Goal: Download file/media

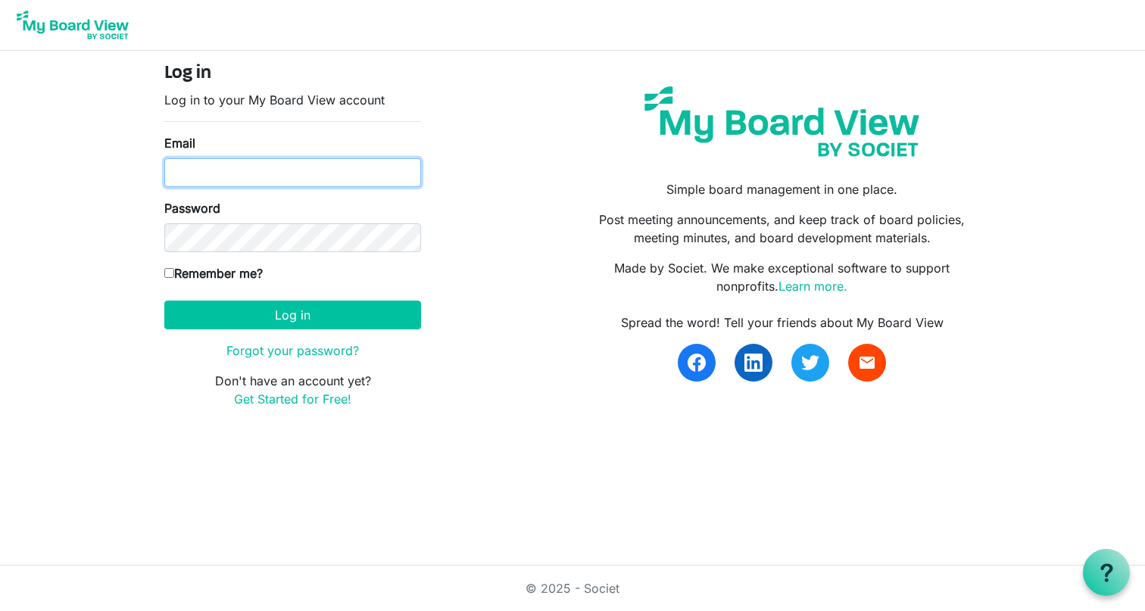
type input "[PERSON_NAME][EMAIL_ADDRESS][PERSON_NAME][DOMAIN_NAME]"
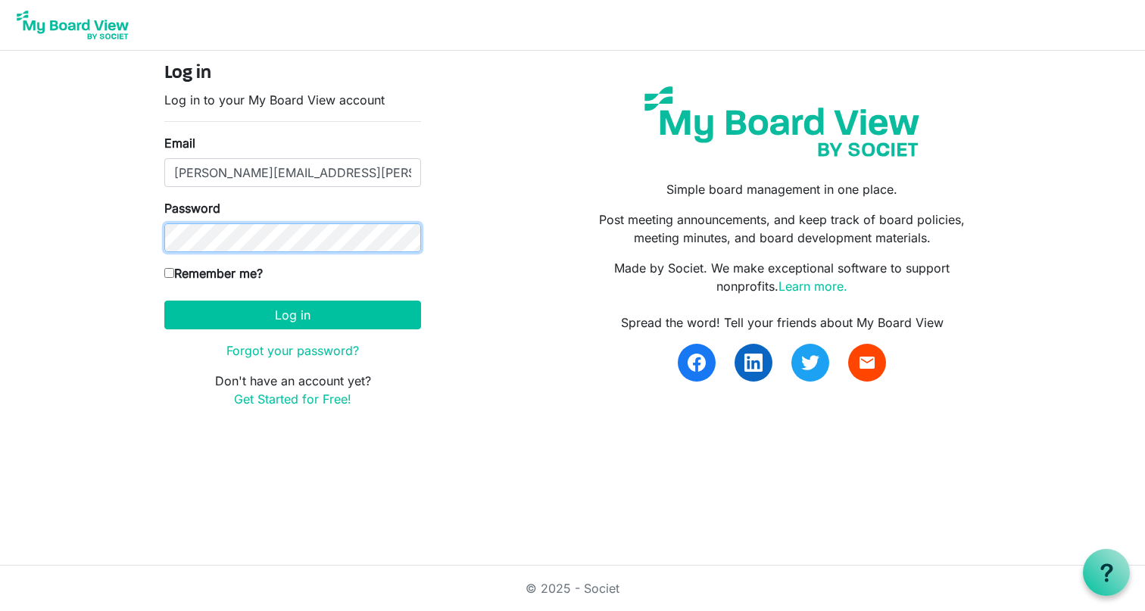
click at [292, 314] on button "Log in" at bounding box center [292, 315] width 257 height 29
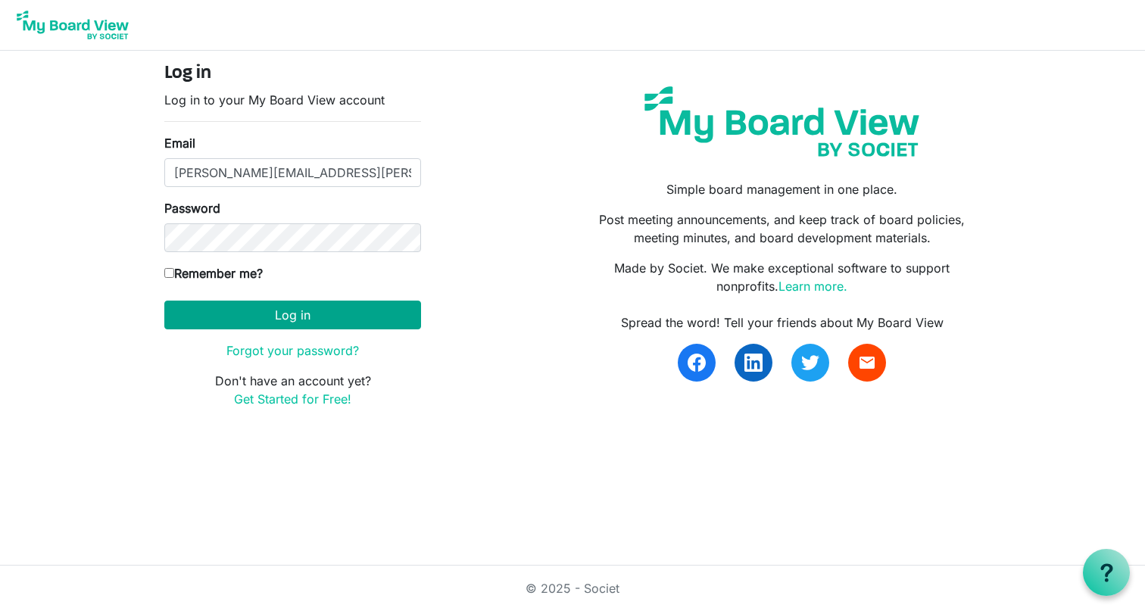
click at [284, 319] on button "Log in" at bounding box center [292, 315] width 257 height 29
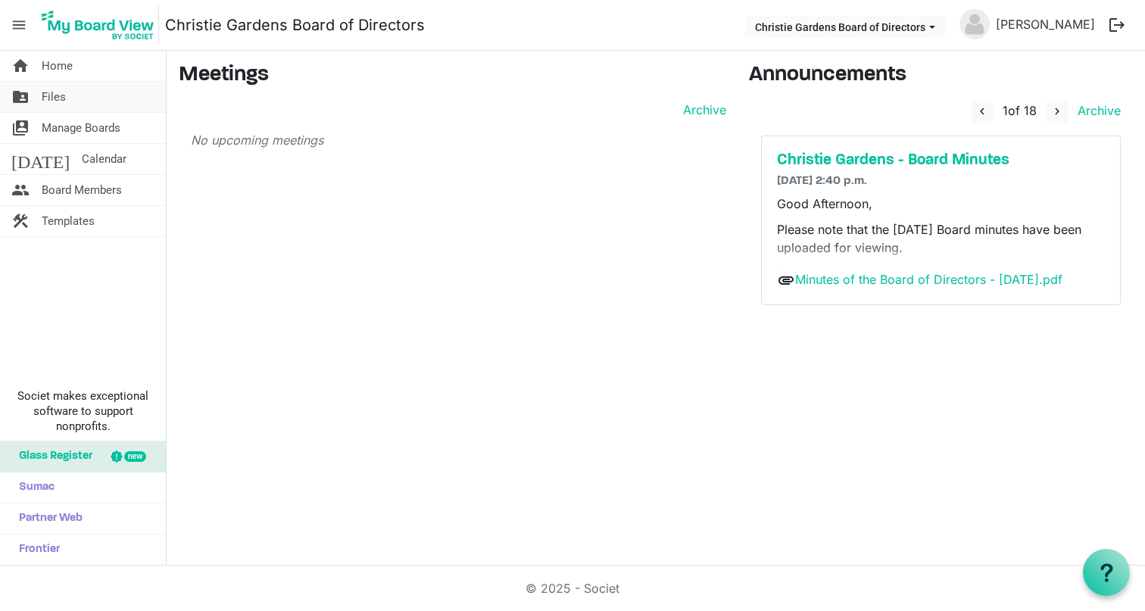
click at [54, 94] on span "Files" at bounding box center [54, 97] width 24 height 30
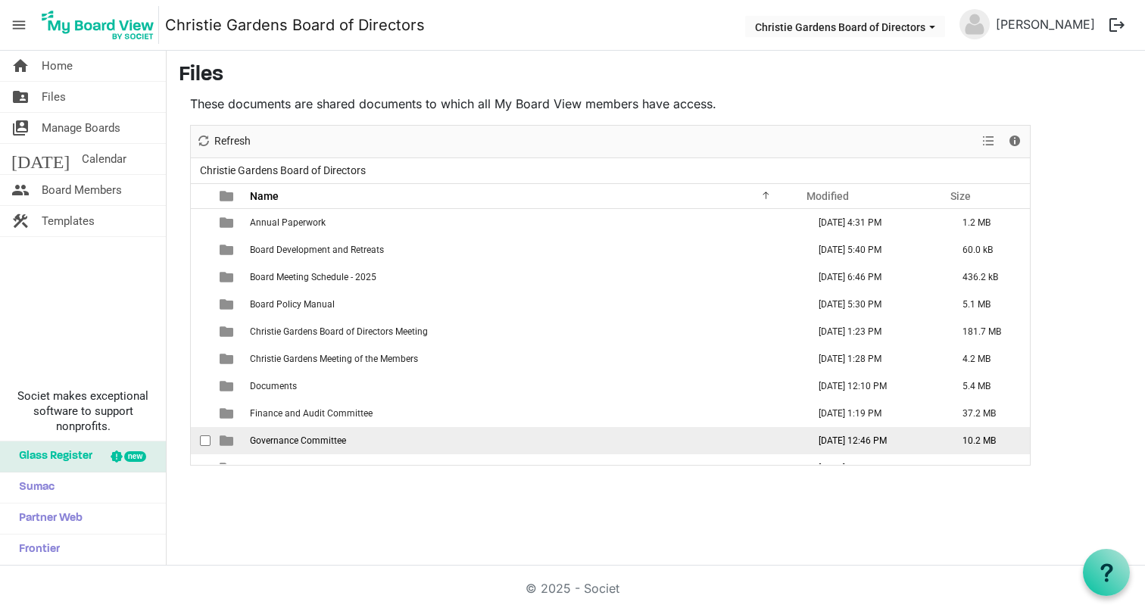
click at [227, 445] on span "is template cell column header type" at bounding box center [227, 441] width 14 height 14
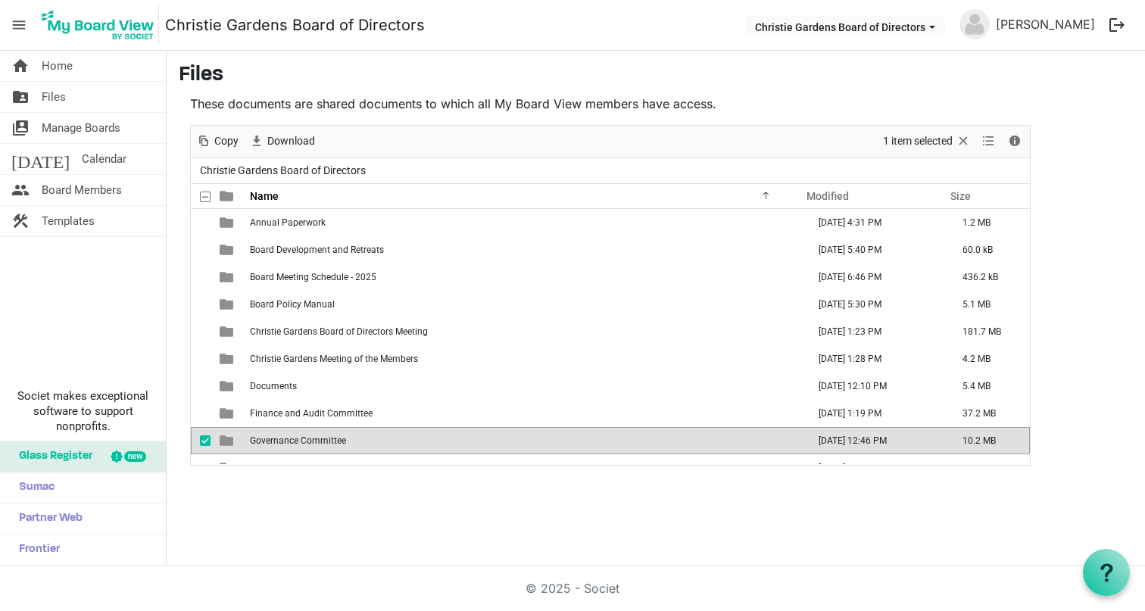
click at [227, 445] on span "is template cell column header type" at bounding box center [227, 441] width 14 height 14
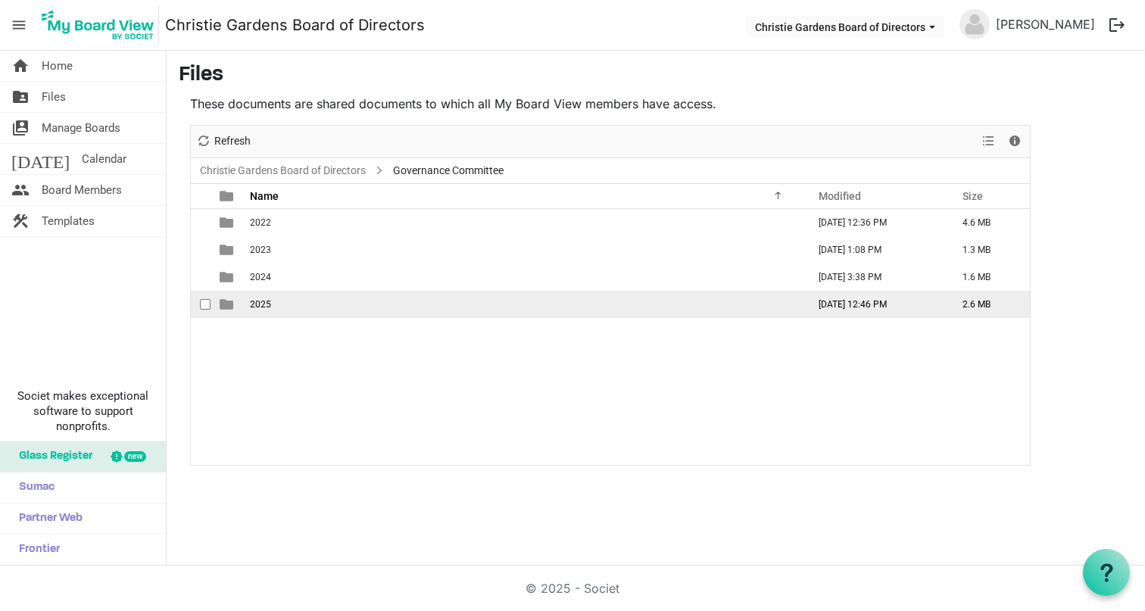
click at [260, 304] on span "2025" at bounding box center [260, 304] width 21 height 11
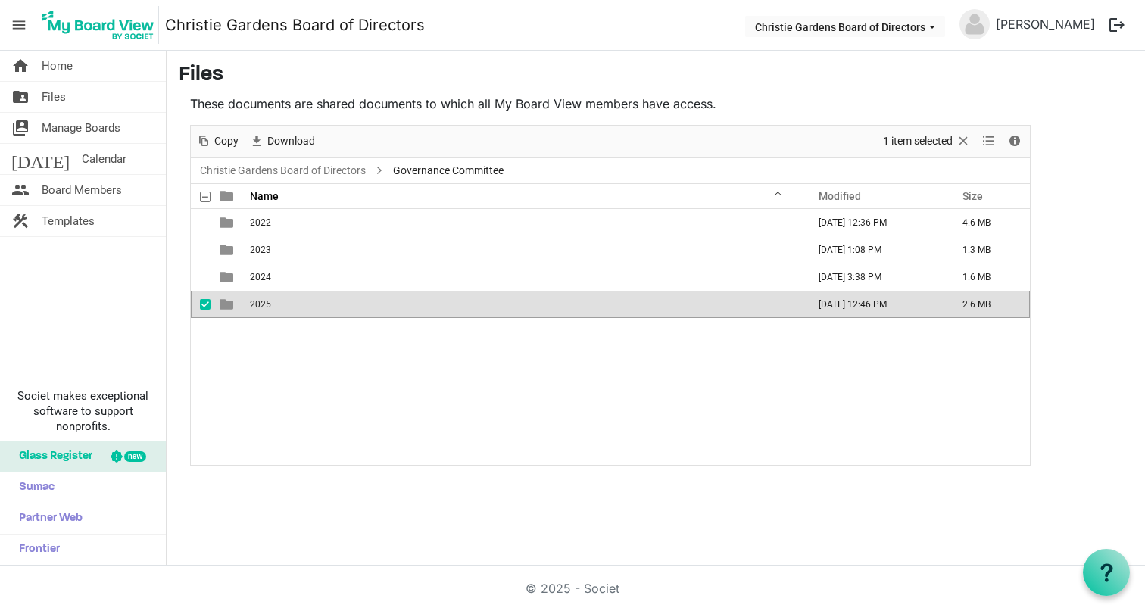
click at [260, 304] on span "2025" at bounding box center [260, 304] width 21 height 11
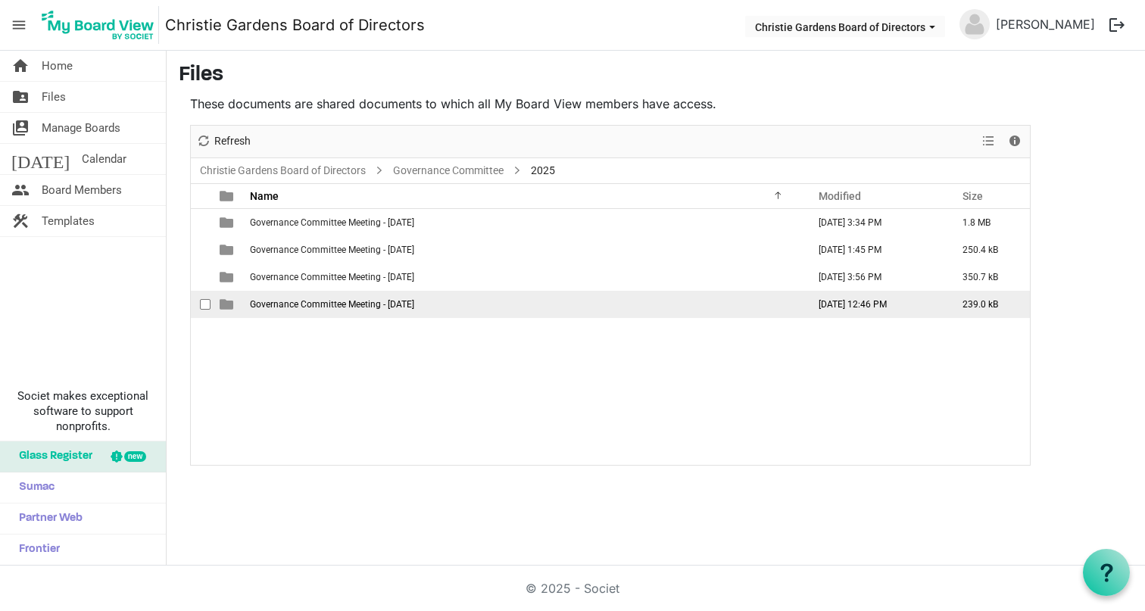
click at [273, 304] on span "Governance Committee Meeting - October 6, 2025" at bounding box center [332, 304] width 164 height 11
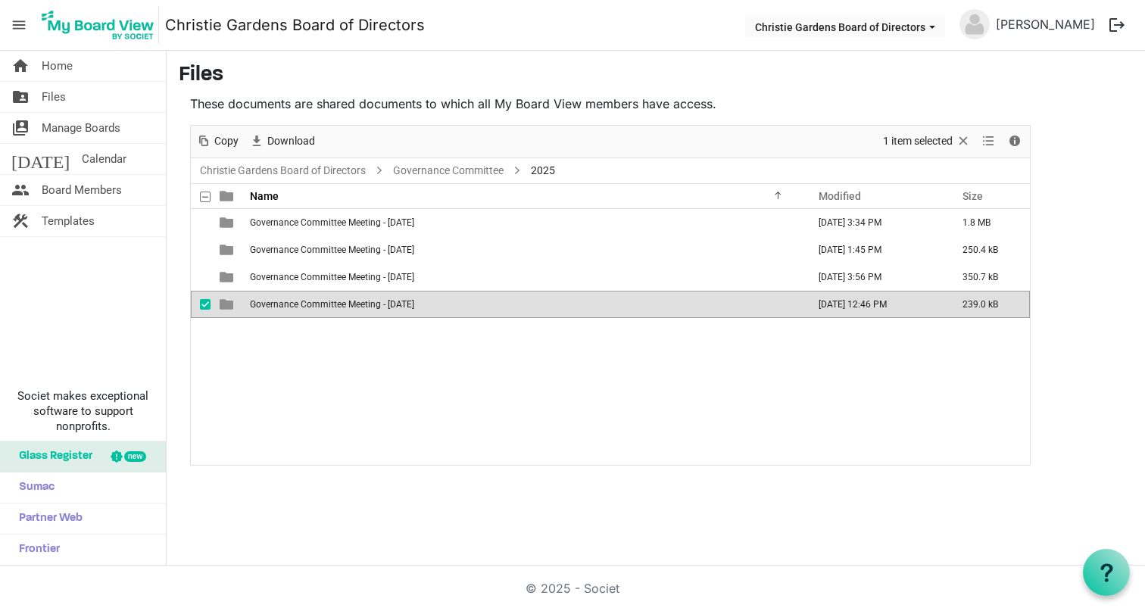
click at [273, 304] on span "Governance Committee Meeting - October 6, 2025" at bounding box center [332, 304] width 164 height 11
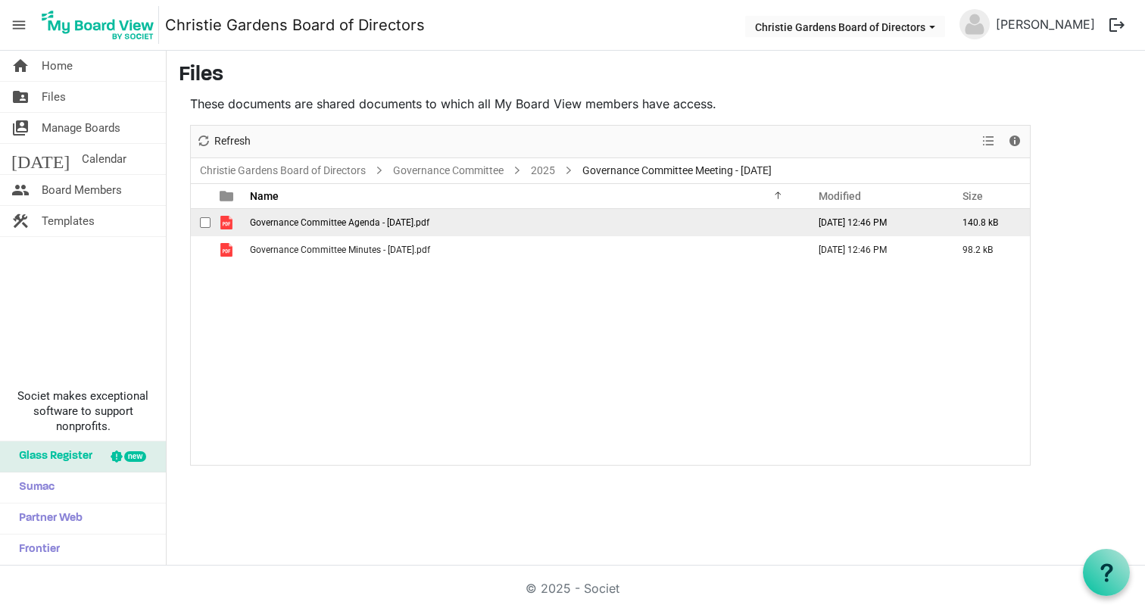
click at [313, 219] on span "Governance Committee Agenda - October 6, 2025.pdf" at bounding box center [339, 222] width 179 height 11
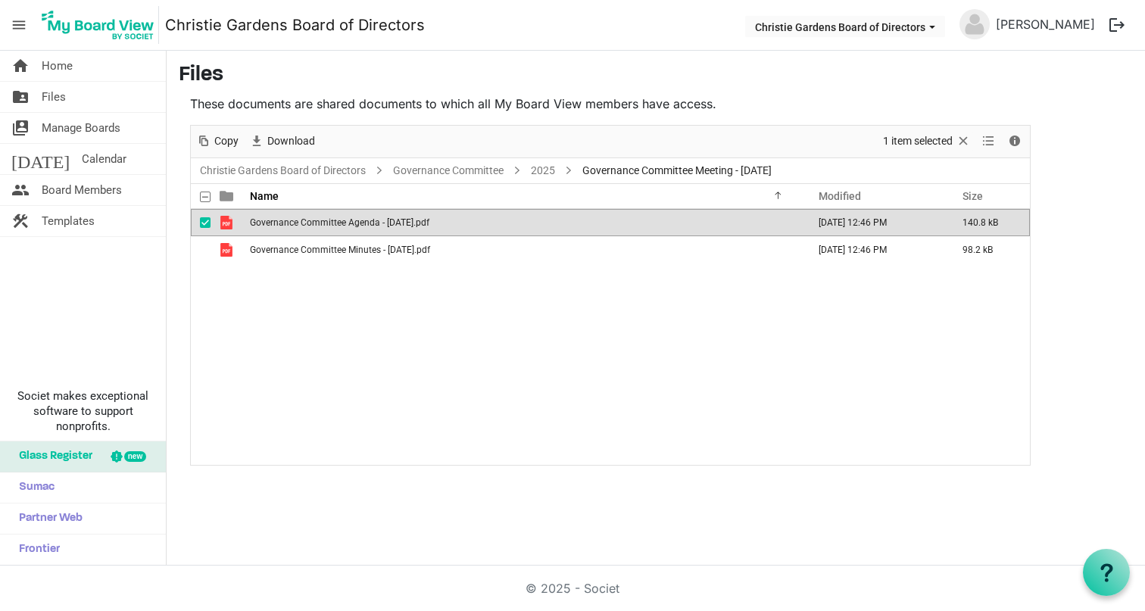
click at [313, 219] on span "Governance Committee Agenda - October 6, 2025.pdf" at bounding box center [339, 222] width 179 height 11
